Goal: Find contact information: Obtain details needed to contact an individual or organization

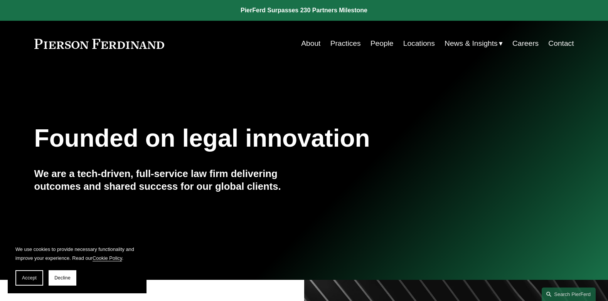
click at [386, 41] on link "People" at bounding box center [381, 43] width 23 height 15
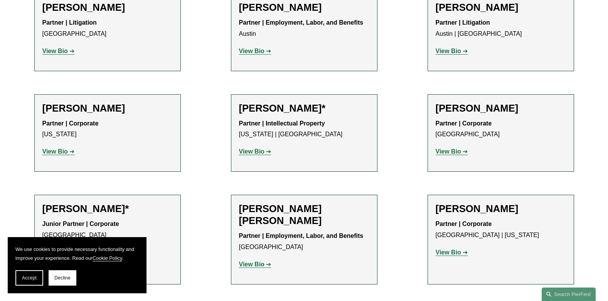
scroll to position [347, 0]
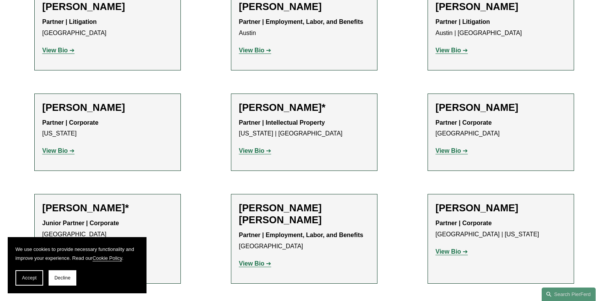
click at [65, 153] on strong "View Bio" at bounding box center [54, 151] width 25 height 7
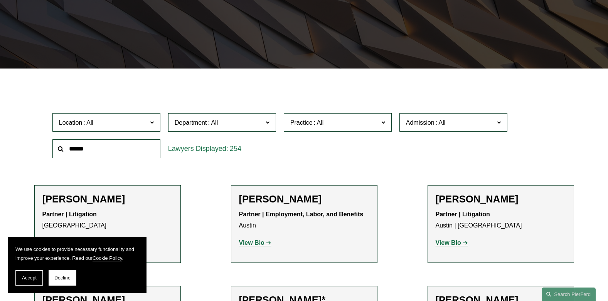
scroll to position [0, 0]
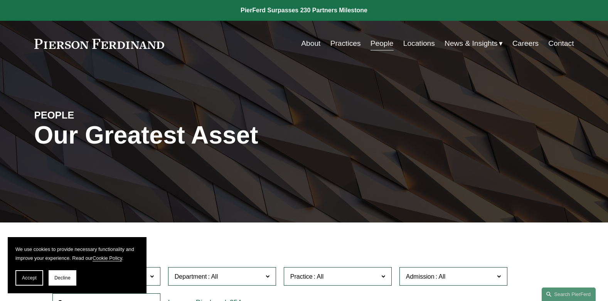
click at [415, 43] on link "Locations" at bounding box center [419, 43] width 32 height 15
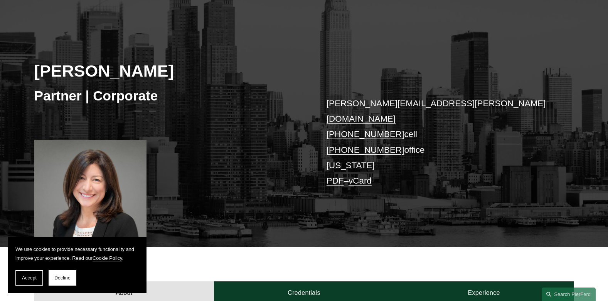
scroll to position [154, 0]
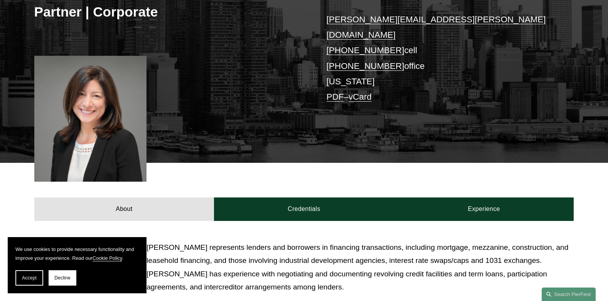
click at [337, 92] on link "PDF" at bounding box center [334, 97] width 17 height 10
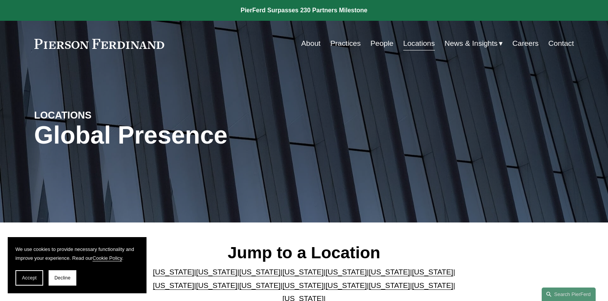
scroll to position [193, 0]
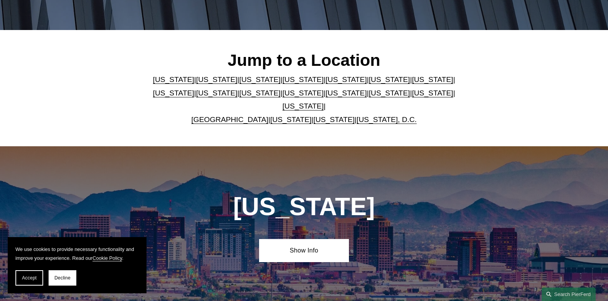
click at [282, 96] on link "[US_STATE]" at bounding box center [302, 93] width 41 height 8
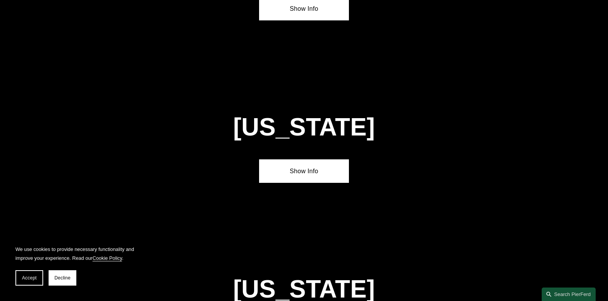
scroll to position [1956, 0]
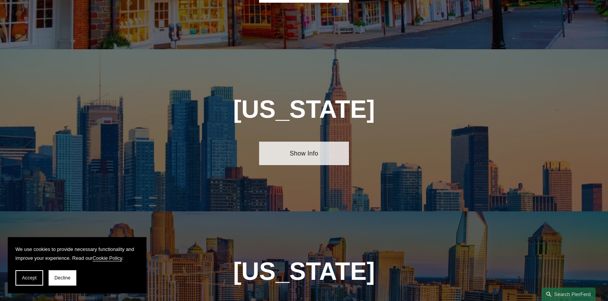
click at [314, 142] on link "Show Info" at bounding box center [304, 153] width 90 height 23
click at [308, 142] on link "Show Info" at bounding box center [304, 153] width 90 height 23
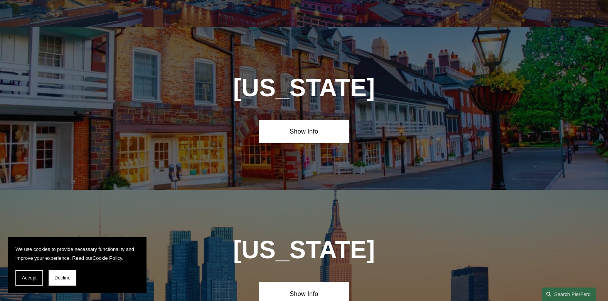
scroll to position [1802, 0]
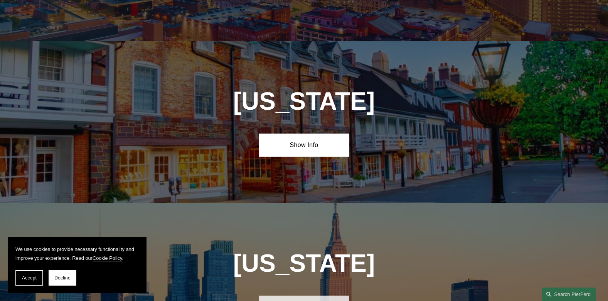
click at [294, 296] on link "Show Info" at bounding box center [304, 307] width 90 height 23
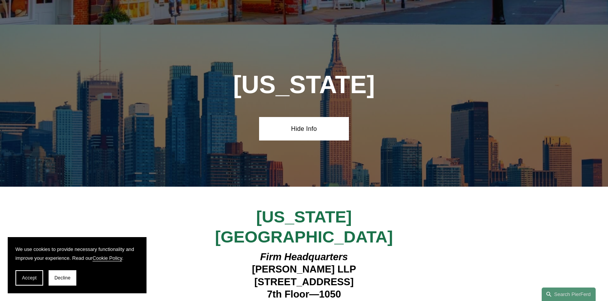
scroll to position [1995, 0]
